Goal: Navigation & Orientation: Understand site structure

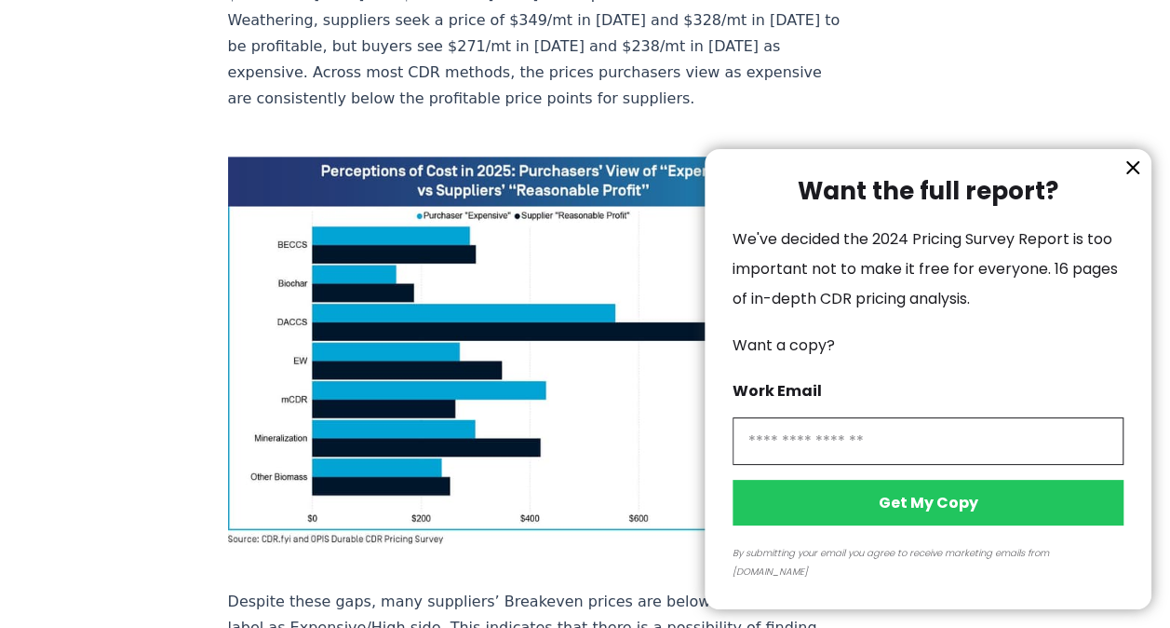
scroll to position [1024, 0]
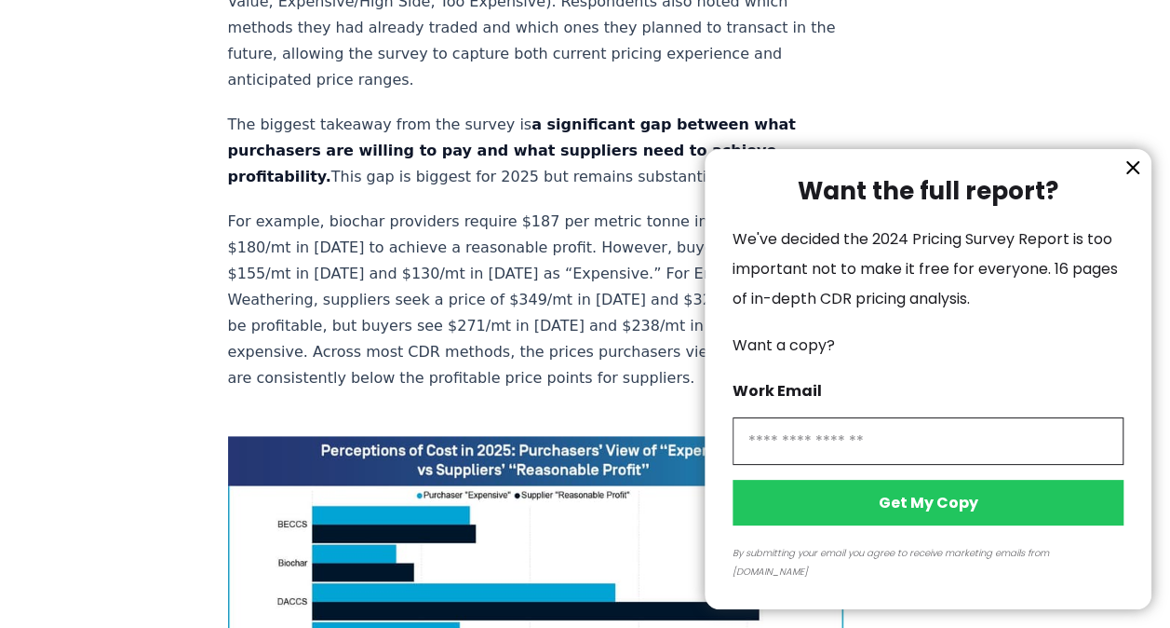
click at [1128, 173] on icon "information" at bounding box center [1133, 167] width 11 height 11
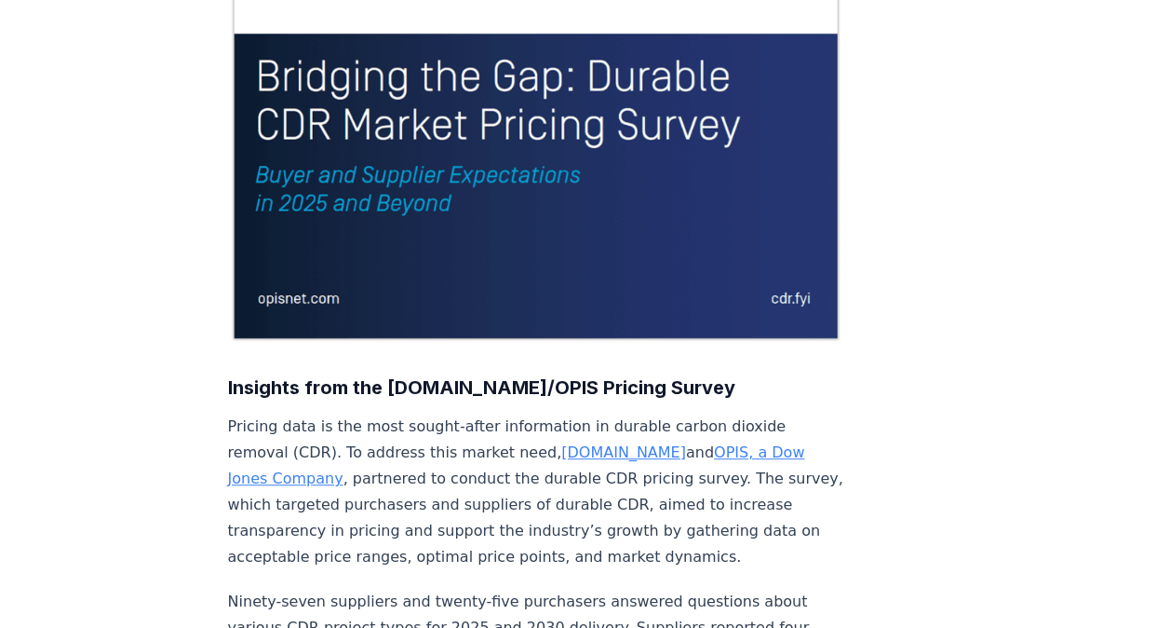
scroll to position [0, 0]
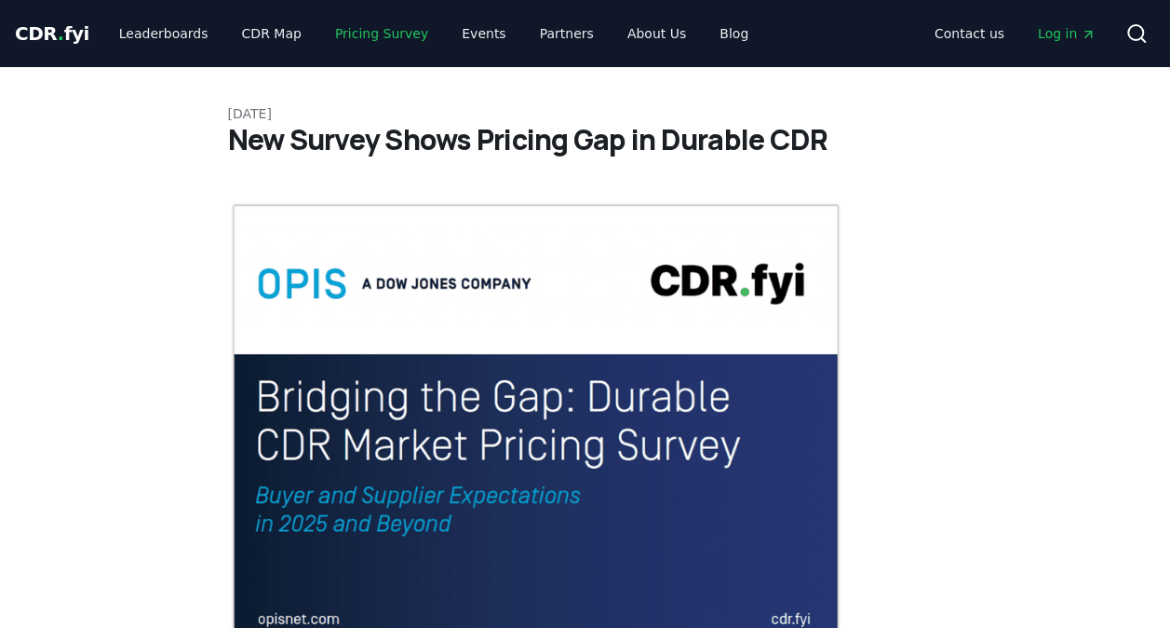
click at [385, 34] on link "Pricing Survey" at bounding box center [381, 34] width 123 height 34
click at [277, 34] on link "CDR Map" at bounding box center [271, 34] width 89 height 34
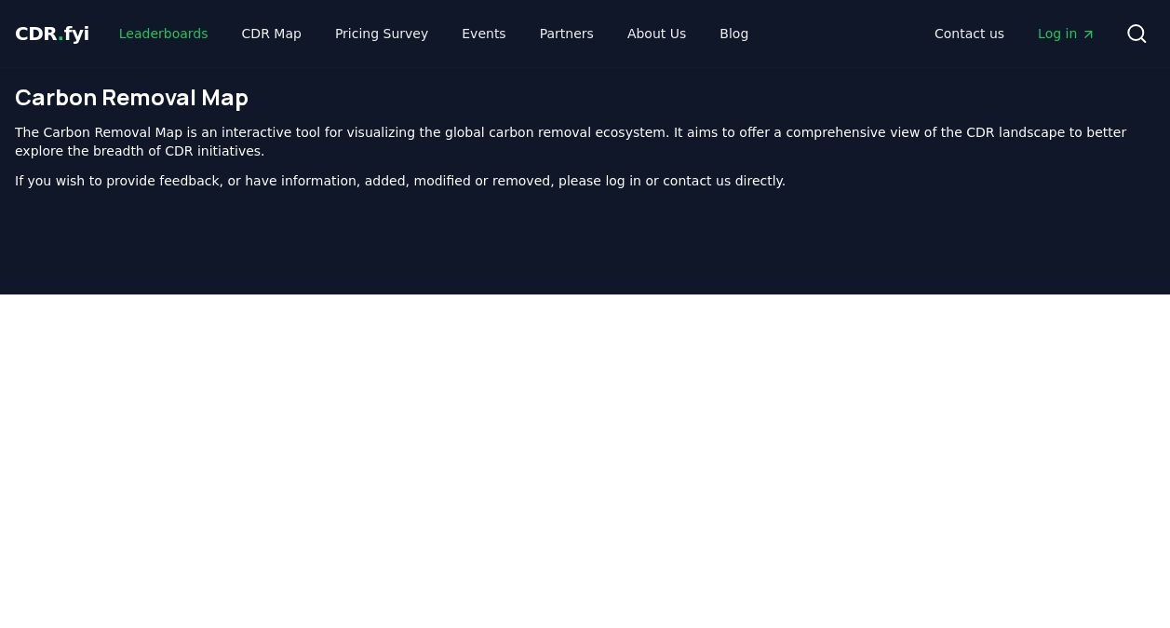
drag, startPoint x: 113, startPoint y: 24, endPoint x: 132, endPoint y: 30, distance: 20.3
click at [113, 25] on link "Leaderboards" at bounding box center [163, 34] width 119 height 34
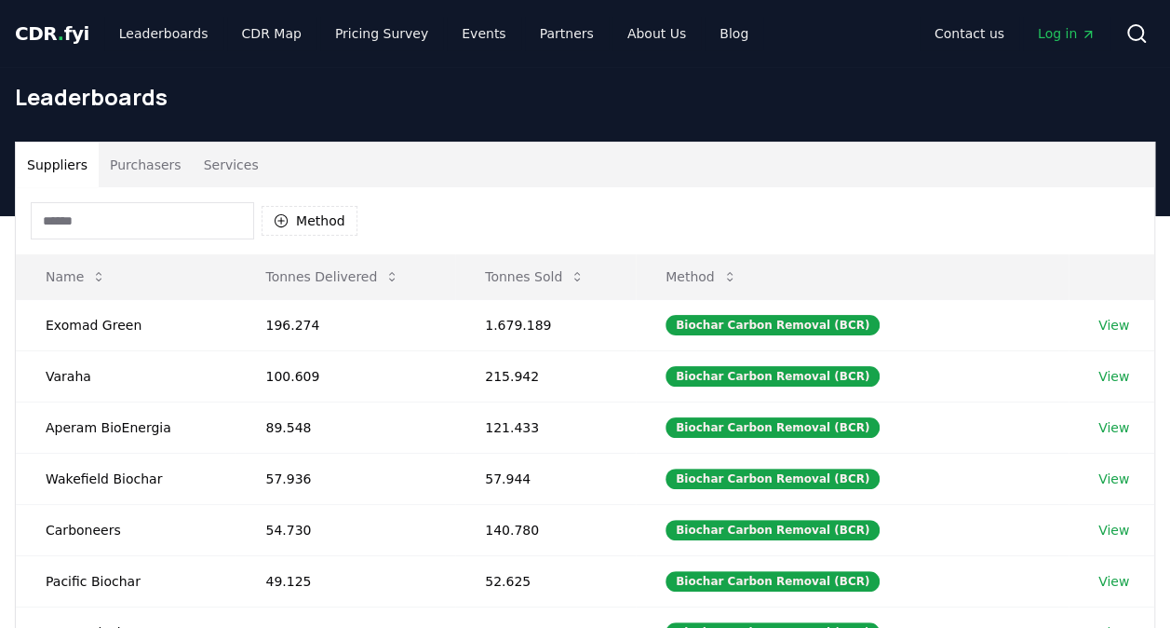
click at [75, 29] on span "CDR . fyi" at bounding box center [52, 33] width 74 height 22
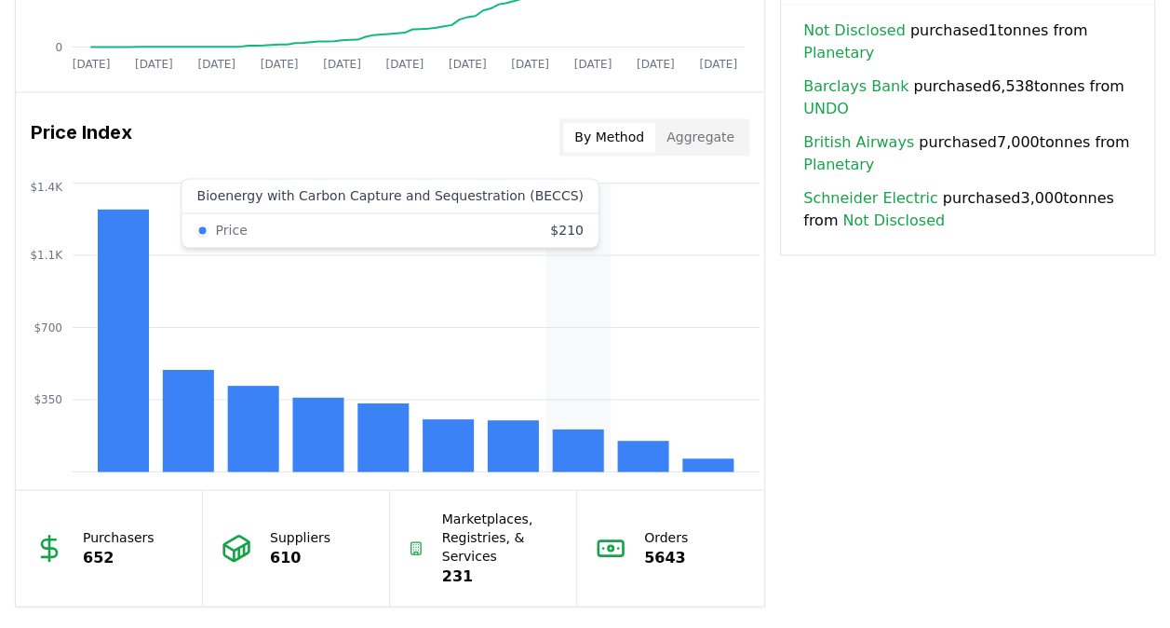
scroll to position [1490, 0]
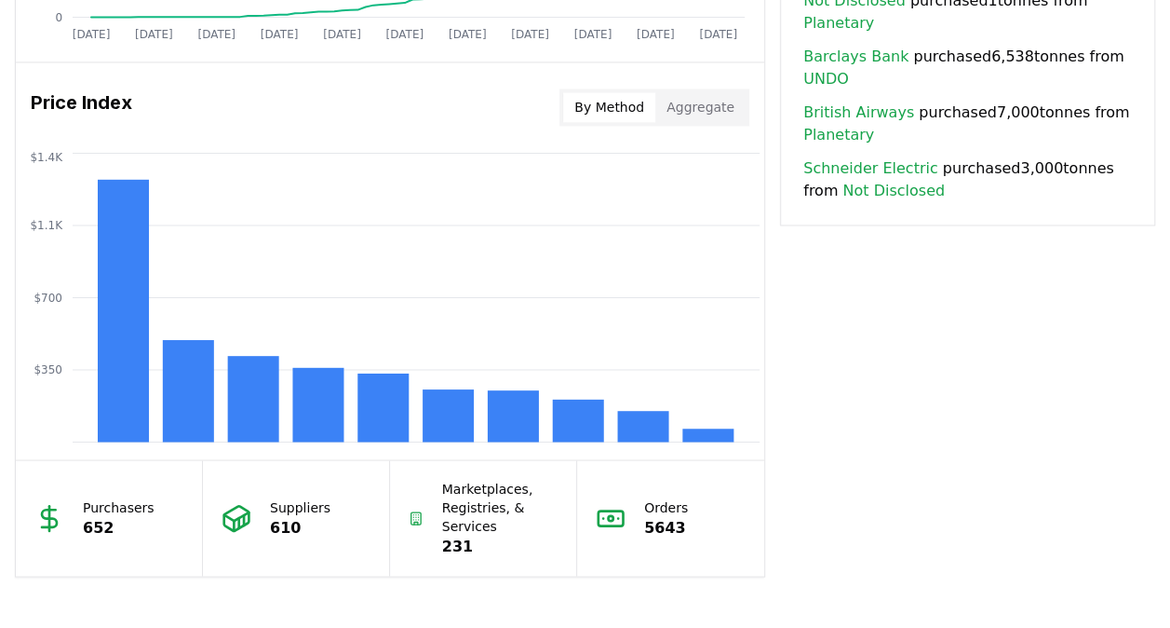
click at [683, 99] on button "Aggregate" at bounding box center [701, 107] width 90 height 30
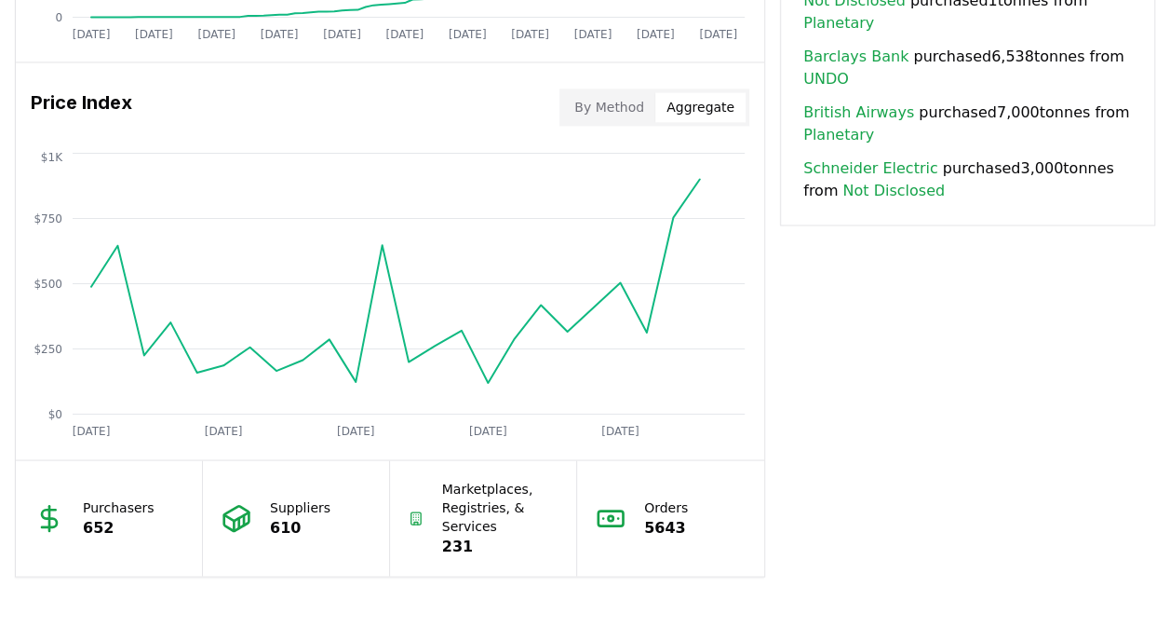
click at [624, 110] on button "By Method" at bounding box center [609, 107] width 92 height 30
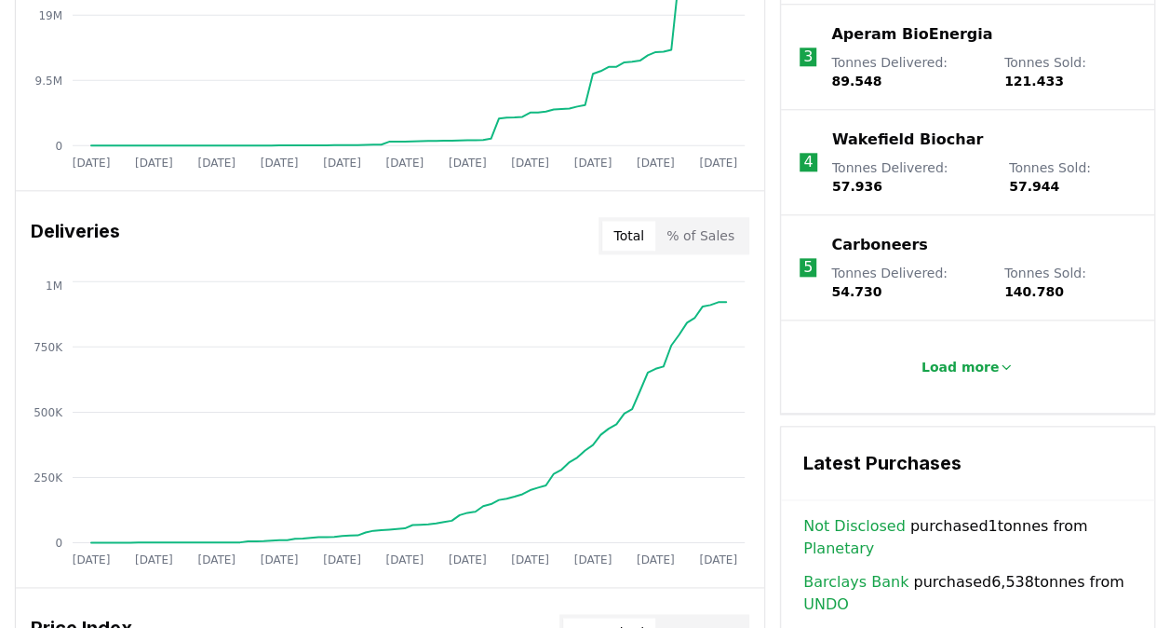
scroll to position [1063, 0]
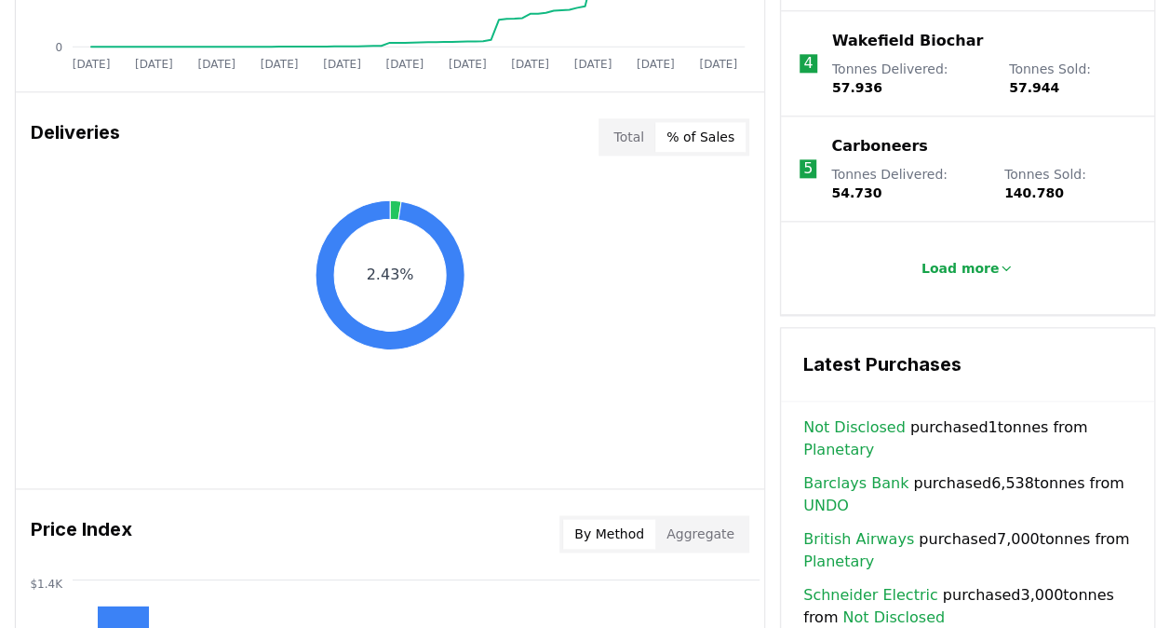
click at [695, 130] on button "% of Sales" at bounding box center [701, 137] width 90 height 30
click at [622, 137] on button "Total" at bounding box center [628, 137] width 53 height 30
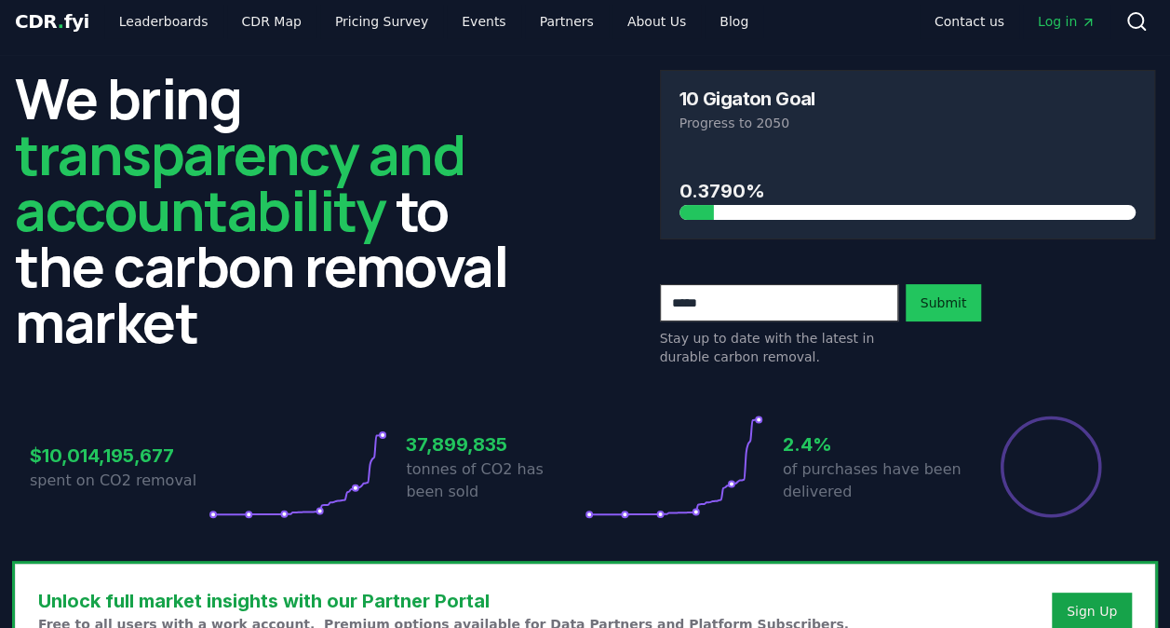
scroll to position [0, 0]
